Goal: Task Accomplishment & Management: Use online tool/utility

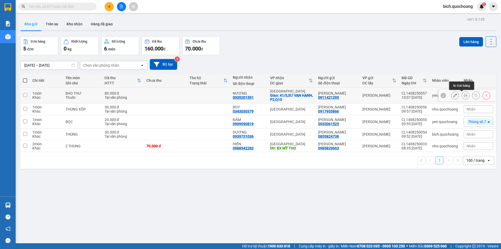
click at [464, 96] on icon at bounding box center [466, 96] width 4 height 4
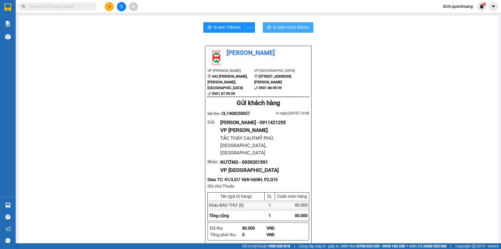
drag, startPoint x: 288, startPoint y: 27, endPoint x: 317, endPoint y: 22, distance: 29.5
click at [288, 26] on span "In biên nhận 80mm" at bounding box center [291, 27] width 36 height 7
click at [214, 27] on span "In tem 100mm" at bounding box center [227, 27] width 27 height 7
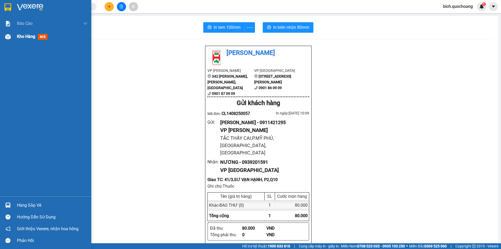
click at [27, 35] on span "Kho hàng" at bounding box center [26, 36] width 18 height 5
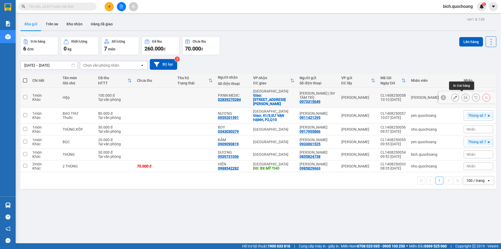
click at [465, 96] on button at bounding box center [465, 97] width 7 height 9
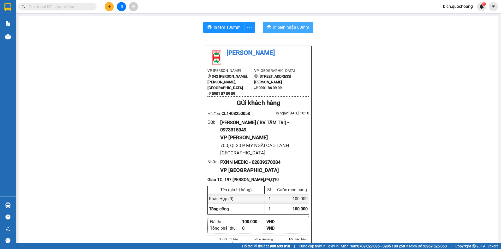
drag, startPoint x: 300, startPoint y: 30, endPoint x: 307, endPoint y: 28, distance: 7.9
click at [300, 30] on span "In biên nhận 80mm" at bounding box center [291, 27] width 36 height 7
drag, startPoint x: 218, startPoint y: 26, endPoint x: 241, endPoint y: 21, distance: 23.5
click at [221, 25] on span "In tem 100mm" at bounding box center [227, 27] width 27 height 7
